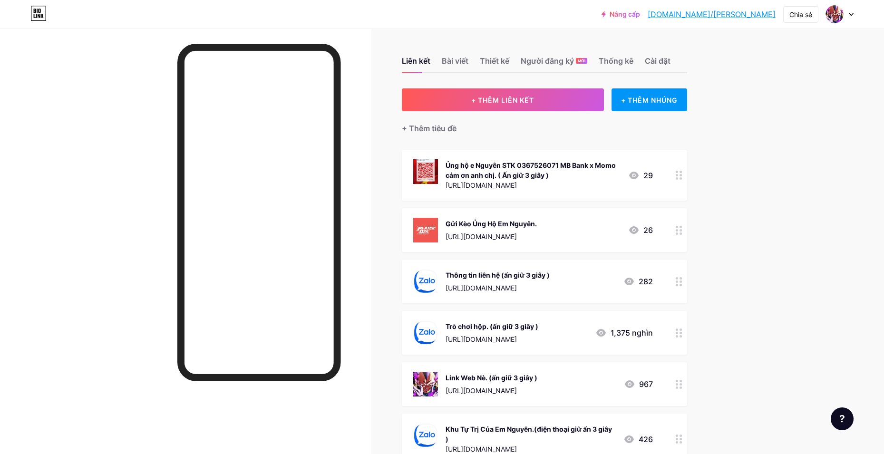
click at [681, 391] on div at bounding box center [679, 384] width 16 height 44
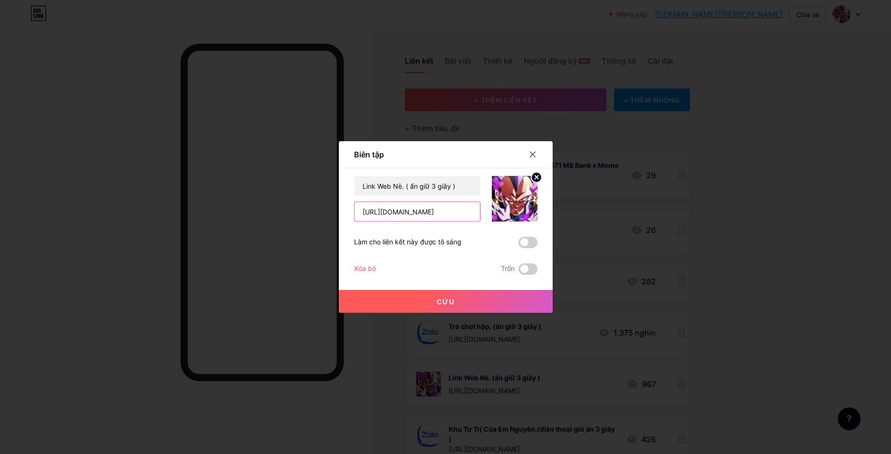
click at [418, 213] on input "[URL][DOMAIN_NAME]" at bounding box center [418, 211] width 126 height 19
click at [393, 218] on input "[URL][DOMAIN_NAME]" at bounding box center [418, 211] width 126 height 19
type input "[URL][DOMAIN_NAME]"
click at [445, 299] on font "Cứu" at bounding box center [446, 302] width 18 height 8
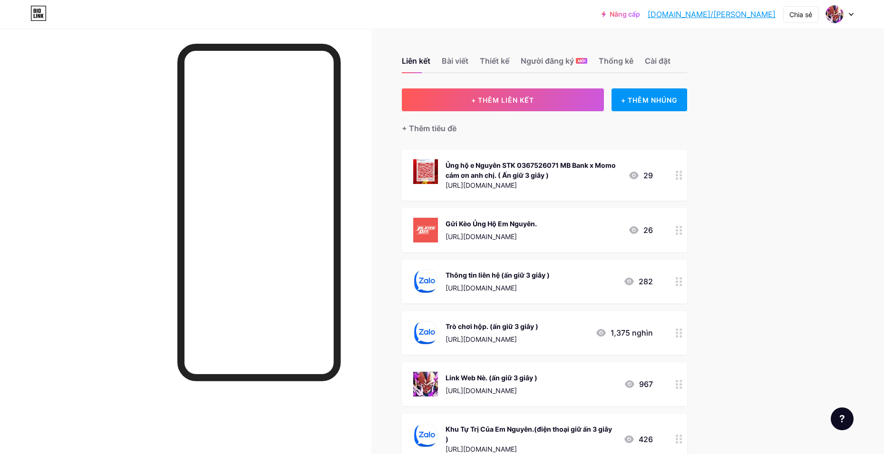
click at [682, 335] on circle at bounding box center [680, 336] width 2 height 2
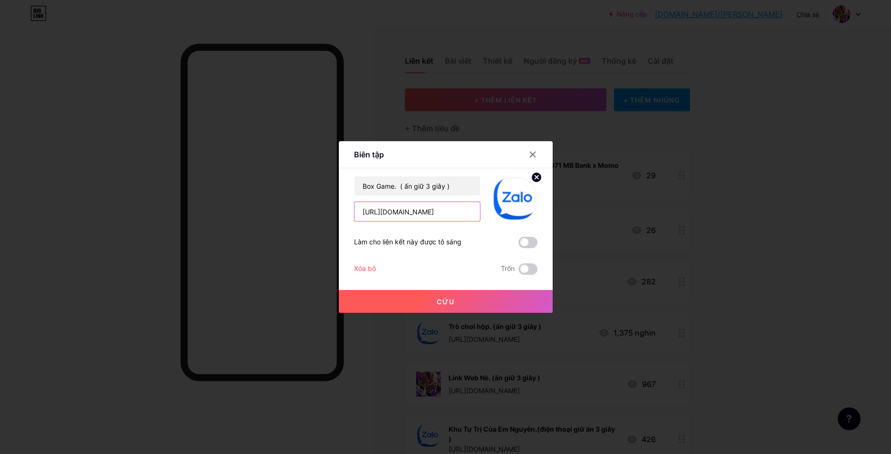
click at [427, 211] on input "[URL][DOMAIN_NAME]" at bounding box center [418, 211] width 126 height 19
paste input "ucavqa705"
type input "[URL][DOMAIN_NAME]"
click at [421, 306] on button "Cứu" at bounding box center [446, 301] width 214 height 23
